Goal: Transaction & Acquisition: Download file/media

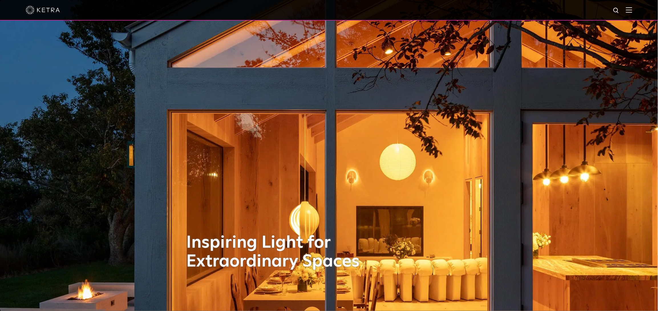
click at [633, 12] on img at bounding box center [629, 9] width 6 height 5
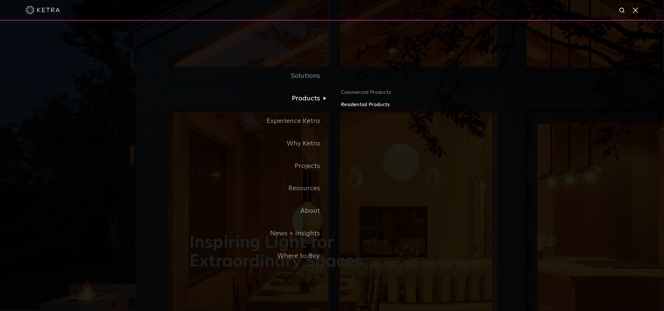
click at [357, 105] on link "Residential Products" at bounding box center [408, 105] width 134 height 8
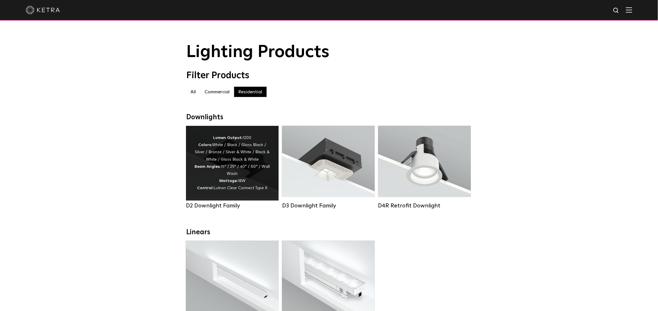
click at [249, 190] on span "Lutron Clear Connect Type X" at bounding box center [241, 188] width 54 height 4
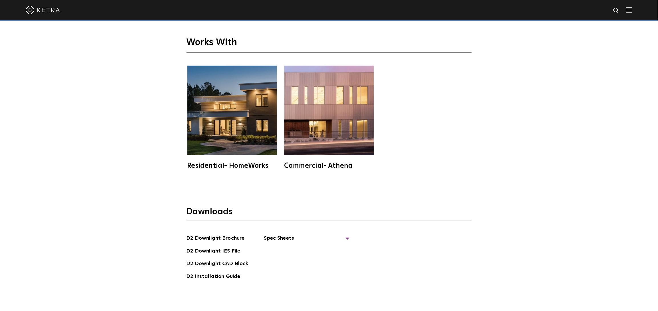
scroll to position [1750, 0]
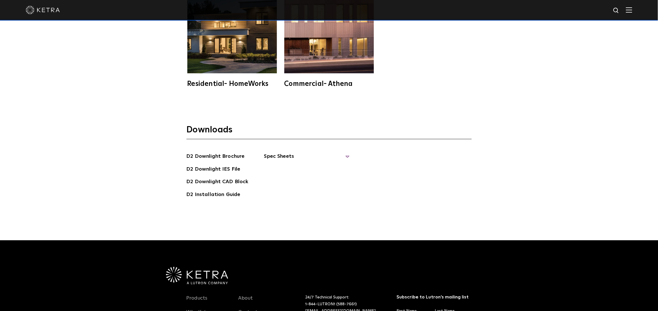
click at [346, 156] on span "Spec Sheets" at bounding box center [307, 158] width 86 height 13
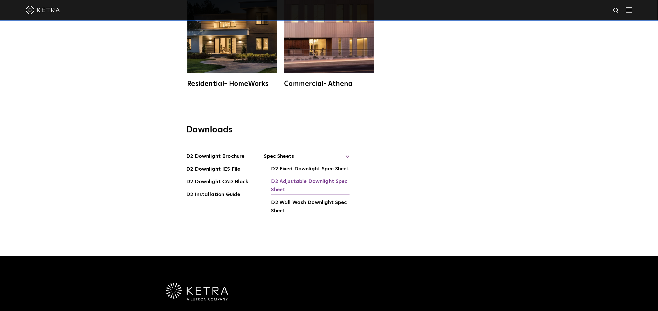
click at [330, 181] on link "D2 Adjustable Downlight Spec Sheet" at bounding box center [310, 185] width 78 height 17
